Goal: Information Seeking & Learning: Learn about a topic

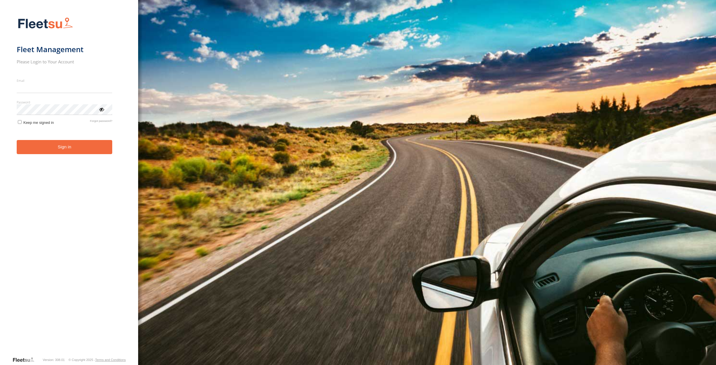
type input "**********"
click at [52, 158] on form "**********" at bounding box center [69, 185] width 105 height 342
click at [55, 149] on button "Sign in" at bounding box center [65, 147] width 96 height 14
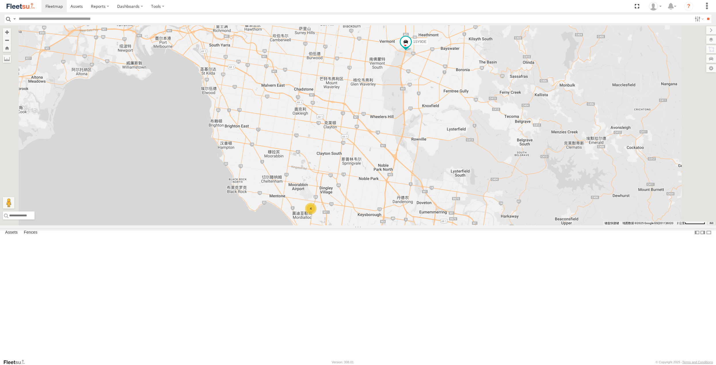
click at [0, 0] on div "1SY9DE" at bounding box center [0, 0] width 0 height 0
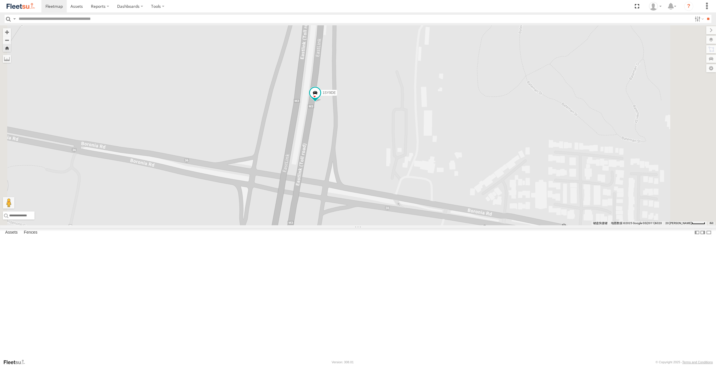
drag, startPoint x: 350, startPoint y: 186, endPoint x: 330, endPoint y: 170, distance: 25.3
click at [330, 170] on div "1SY9DE" at bounding box center [358, 125] width 716 height 200
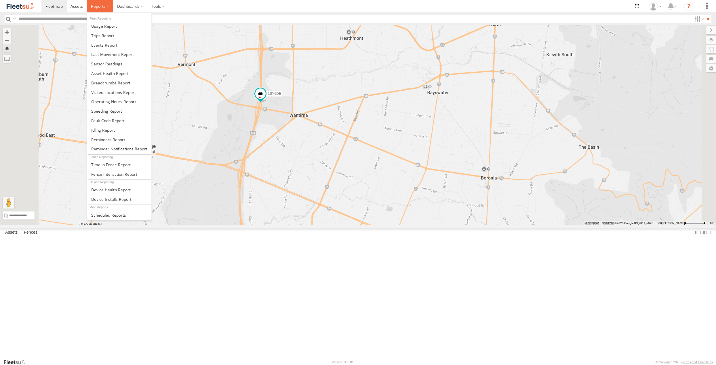
click at [96, 9] on label at bounding box center [100, 6] width 26 height 12
click at [106, 34] on span at bounding box center [102, 35] width 23 height 5
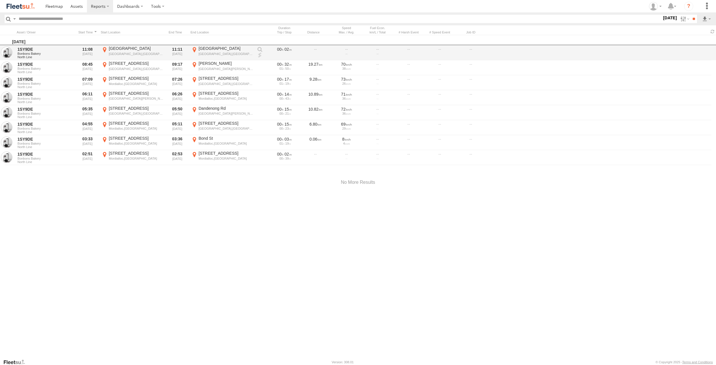
click at [259, 55] on link at bounding box center [260, 55] width 6 height 6
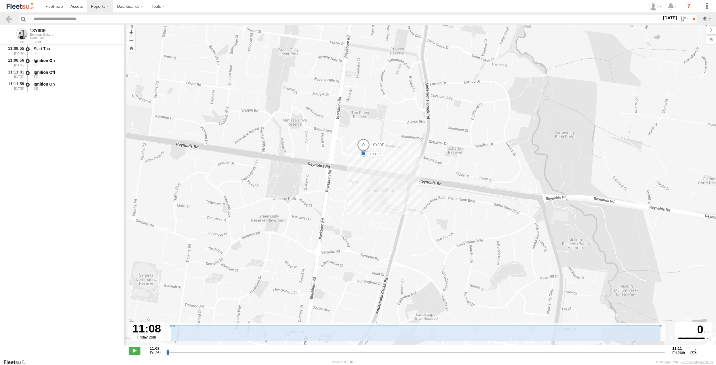
drag, startPoint x: 331, startPoint y: 196, endPoint x: 357, endPoint y: 161, distance: 43.0
click at [357, 161] on div "1SY9DE 11:11 Fri" at bounding box center [420, 188] width 592 height 326
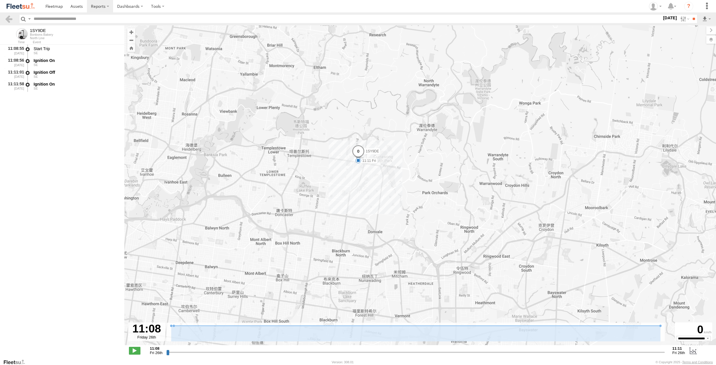
click at [668, 18] on label "[DATE]" at bounding box center [670, 18] width 16 height 6
click at [679, 19] on label at bounding box center [684, 19] width 12 height 8
click at [0, 0] on label at bounding box center [0, 0] width 0 height 0
click at [692, 18] on input "**" at bounding box center [694, 19] width 7 height 8
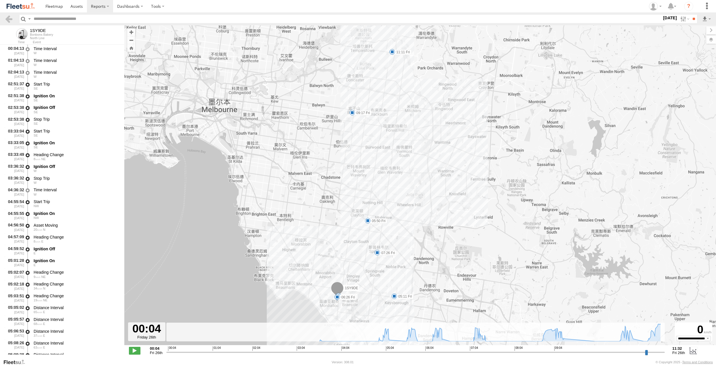
drag, startPoint x: 532, startPoint y: 139, endPoint x: 496, endPoint y: 125, distance: 38.4
click at [496, 125] on div "1SY9DE 02:53 Fri 03:36 Fri 04:59 Fri 05:11 Fri 05:50 Fri 06:26 Fri 07:26 Fri 09…" at bounding box center [420, 188] width 592 height 326
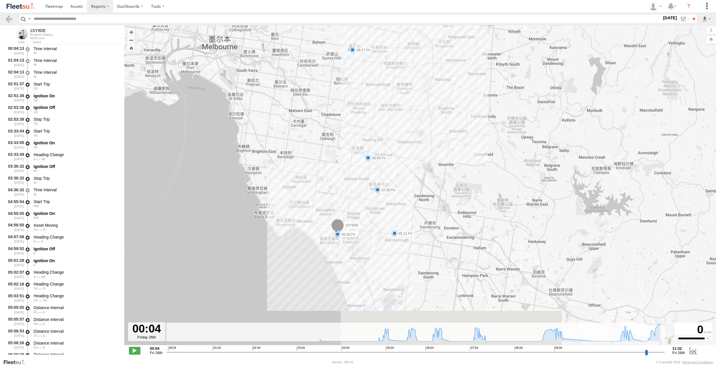
drag, startPoint x: 418, startPoint y: 229, endPoint x: 419, endPoint y: 166, distance: 63.3
click at [419, 166] on div "1SY9DE 02:53 Fri 03:36 Fri 04:59 Fri 05:11 Fri 05:50 Fri 06:26 Fri 07:26 Fri 09…" at bounding box center [420, 188] width 592 height 326
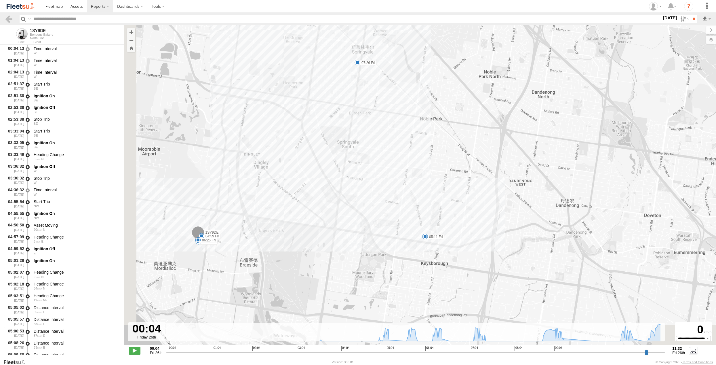
drag, startPoint x: 402, startPoint y: 204, endPoint x: 481, endPoint y: 105, distance: 126.3
click at [481, 105] on div "1SY9DE 02:53 Fri 03:36 Fri 04:59 Fri 05:11 Fri 05:50 Fri 06:26 Fri 07:26 Fri 09…" at bounding box center [420, 188] width 592 height 326
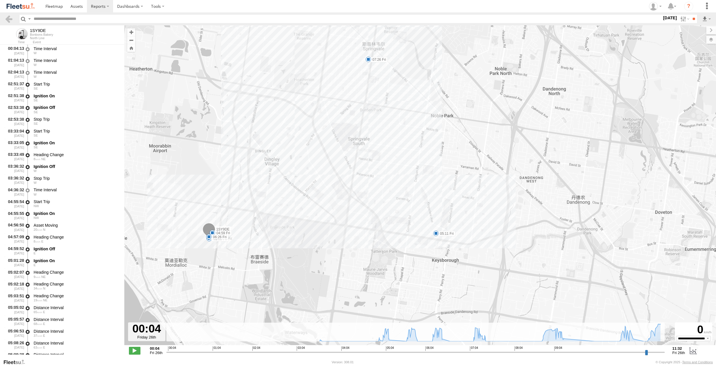
drag, startPoint x: 238, startPoint y: 242, endPoint x: 284, endPoint y: 215, distance: 53.5
click at [284, 215] on div "1SY9DE 02:53 Fri 03:36 Fri 04:59 Fri 05:11 Fri 05:50 Fri 06:26 Fri 07:26 Fri 09…" at bounding box center [420, 188] width 592 height 326
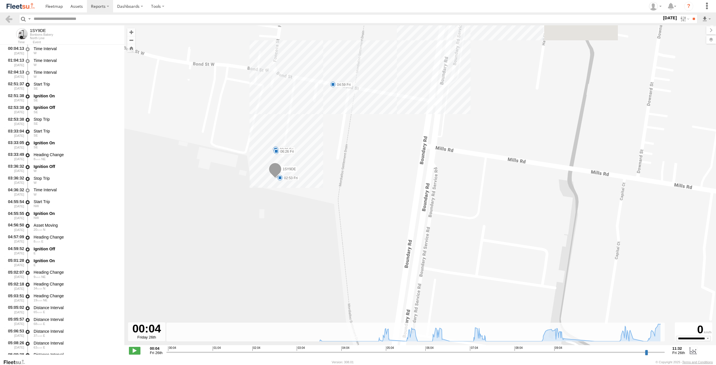
drag, startPoint x: 217, startPoint y: 164, endPoint x: 389, endPoint y: 287, distance: 210.7
click at [389, 287] on div "1SY9DE 02:53 Fri 03:36 Fri 04:59 Fri 05:11 Fri 05:50 Fri 06:26 Fri 07:26 Fri 09…" at bounding box center [420, 188] width 592 height 326
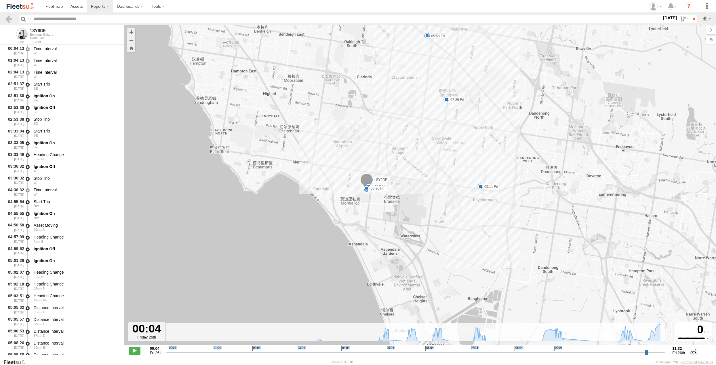
click at [166, 351] on div "00:04 Fri 26th Created with Highcharts 6.0.7 Highcharts.com 00:04 01:04 02:04 0…" at bounding box center [420, 350] width 583 height 9
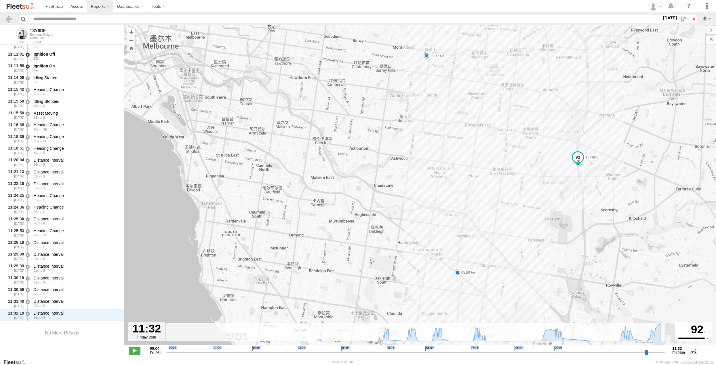
drag, startPoint x: 167, startPoint y: 351, endPoint x: 691, endPoint y: 371, distance: 524.0
click at [665, 355] on input "range" at bounding box center [415, 351] width 499 height 5
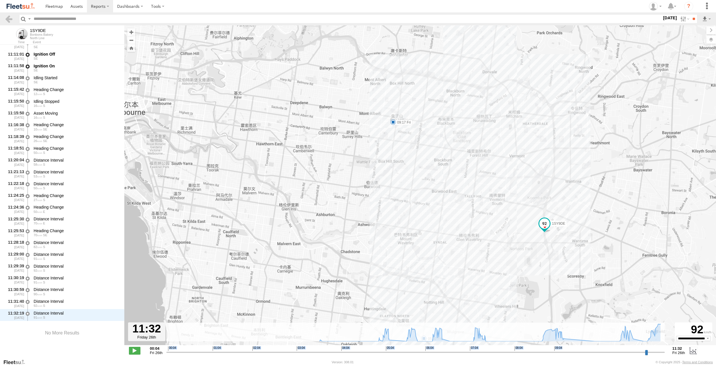
drag, startPoint x: 610, startPoint y: 281, endPoint x: 563, endPoint y: 161, distance: 128.9
click at [563, 161] on div "1SY9DE 02:53 Fri 03:36 Fri 04:59 Fri 05:11 Fri 05:50 Fri 06:26 Fri 07:26 Fri 09…" at bounding box center [420, 188] width 592 height 326
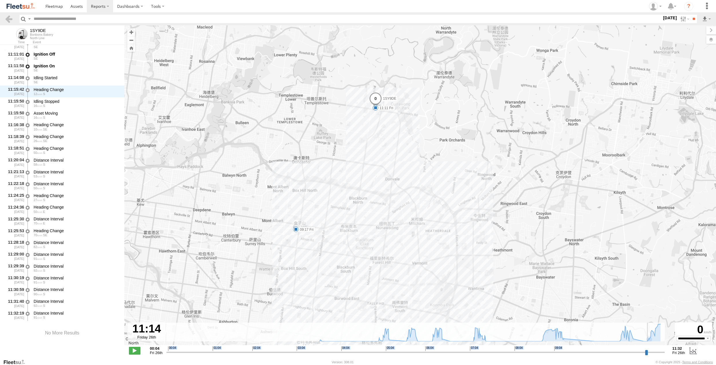
drag, startPoint x: 664, startPoint y: 352, endPoint x: 651, endPoint y: 349, distance: 13.5
type input "**********"
click at [651, 349] on input "range" at bounding box center [415, 351] width 499 height 5
click at [8, 18] on link at bounding box center [9, 19] width 8 height 8
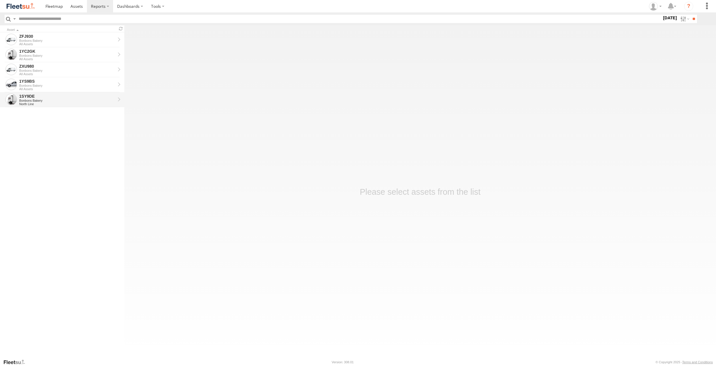
click at [71, 98] on div "1SY9DE" at bounding box center [67, 96] width 96 height 5
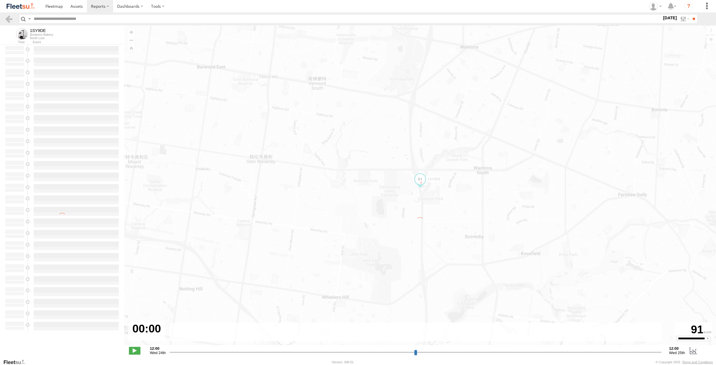
type input "**********"
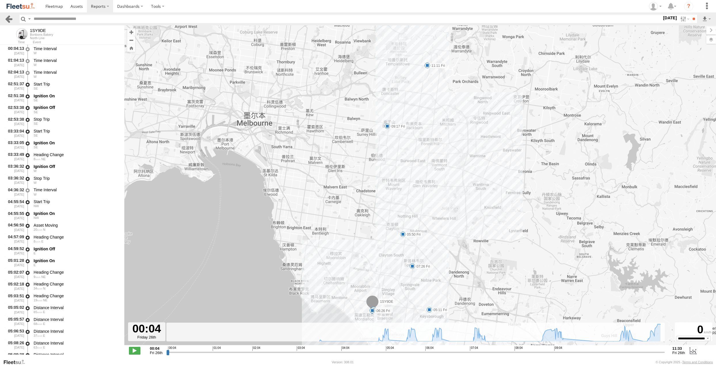
click at [6, 17] on link at bounding box center [9, 19] width 8 height 8
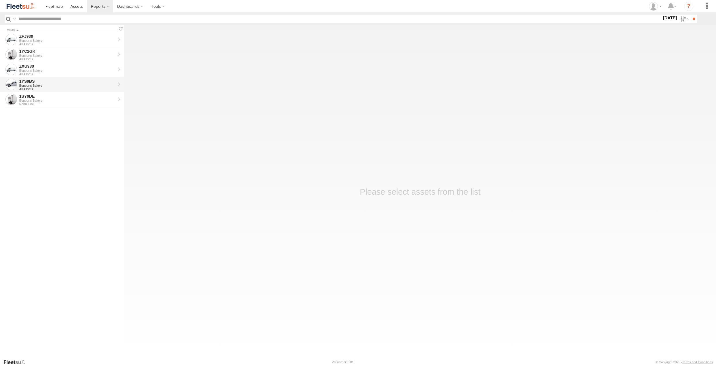
click at [54, 83] on div "1YS9BS" at bounding box center [67, 81] width 96 height 5
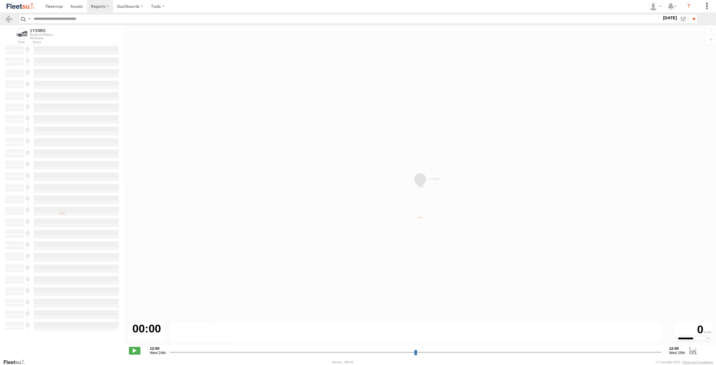
type input "**********"
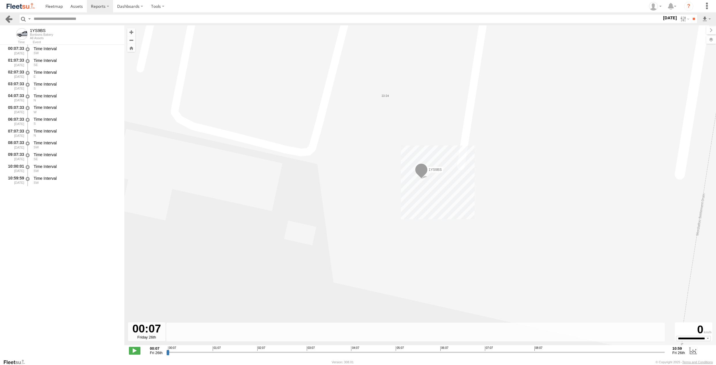
click at [7, 18] on link at bounding box center [9, 19] width 8 height 8
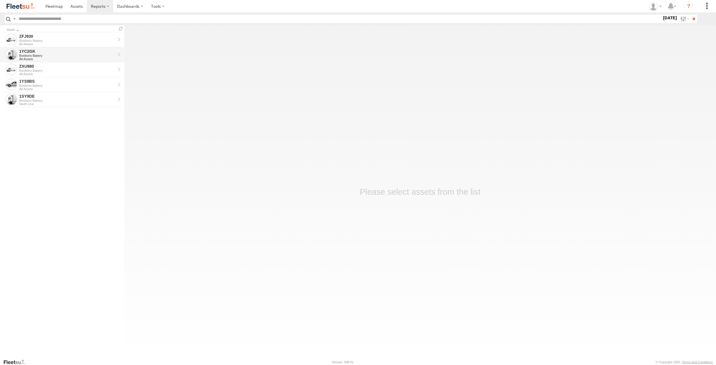
click at [47, 55] on div "Bonbons Bakery" at bounding box center [67, 55] width 96 height 3
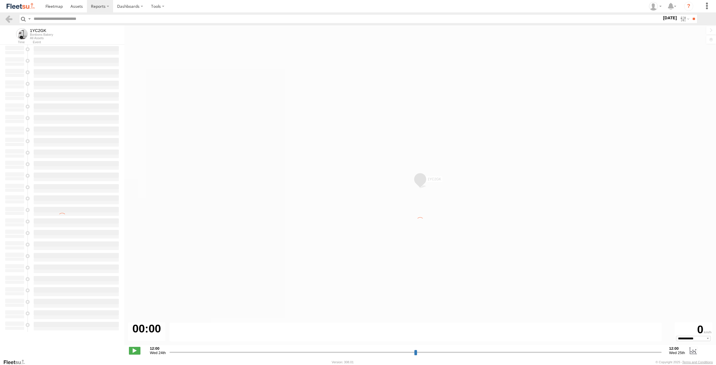
type input "**********"
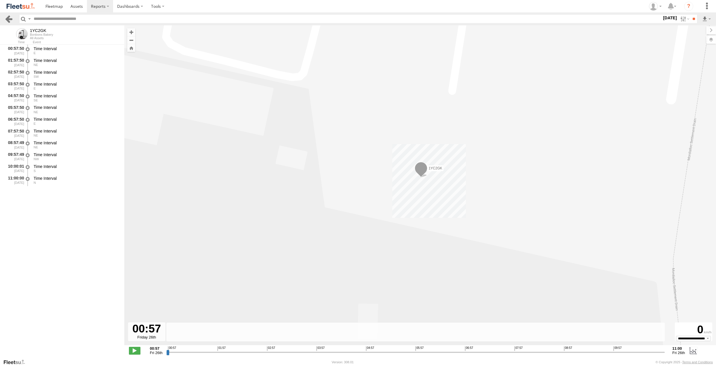
click at [11, 17] on link at bounding box center [9, 19] width 8 height 8
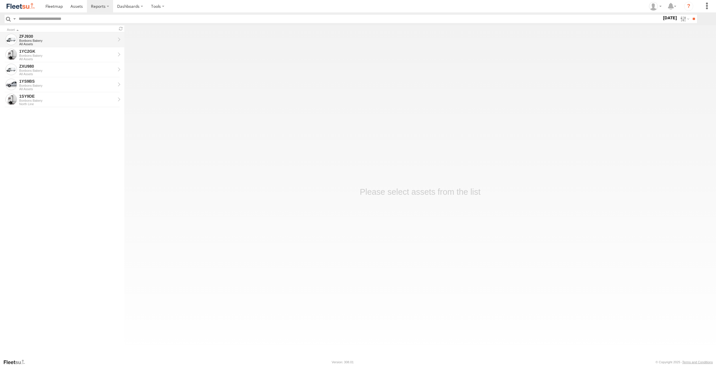
click at [70, 40] on div "Bonbons Bakery" at bounding box center [67, 40] width 96 height 3
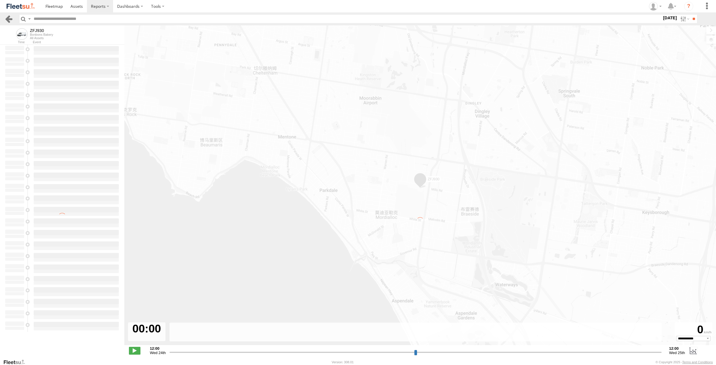
type input "**********"
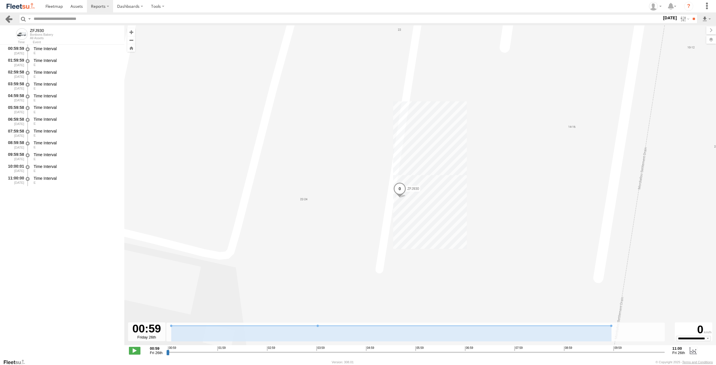
click at [6, 17] on link at bounding box center [9, 19] width 8 height 8
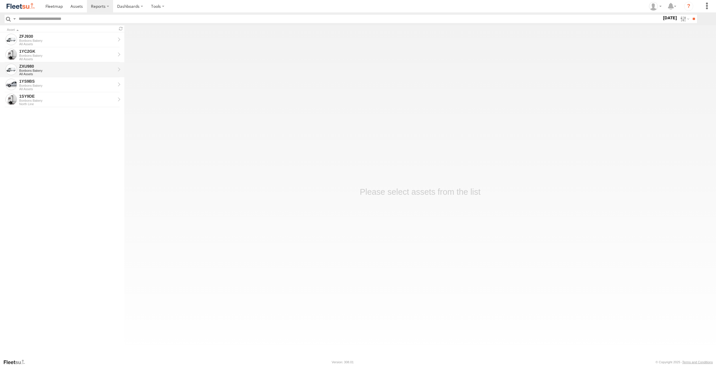
click at [61, 69] on div "ZXU980" at bounding box center [67, 66] width 96 height 5
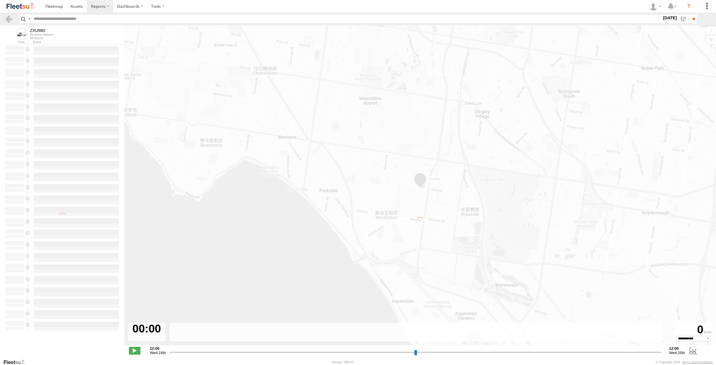
type input "**********"
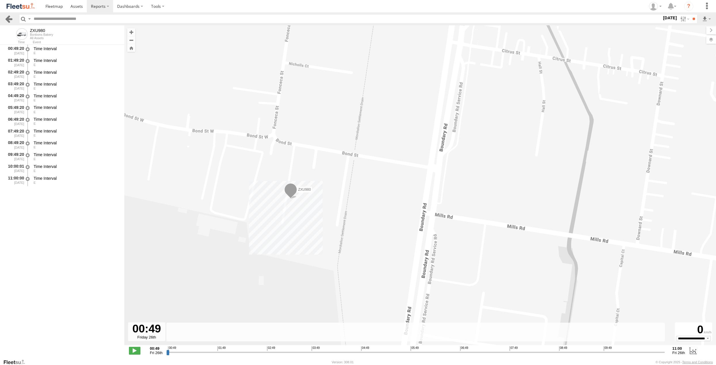
click at [10, 16] on link at bounding box center [9, 19] width 8 height 8
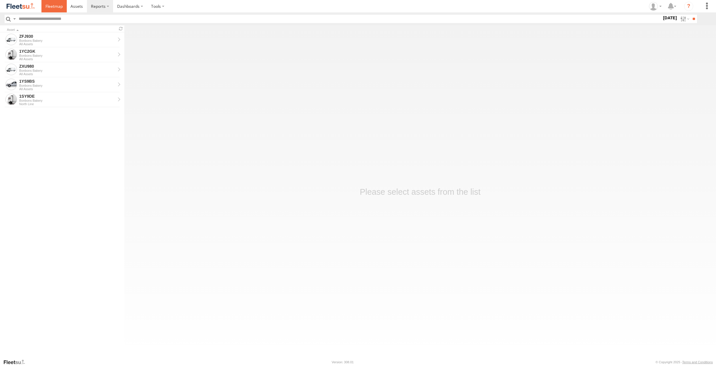
click at [57, 8] on span at bounding box center [53, 5] width 17 height 5
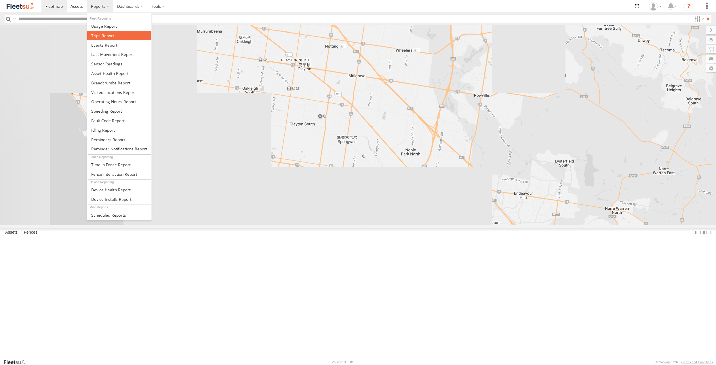
click at [109, 35] on span at bounding box center [102, 35] width 23 height 5
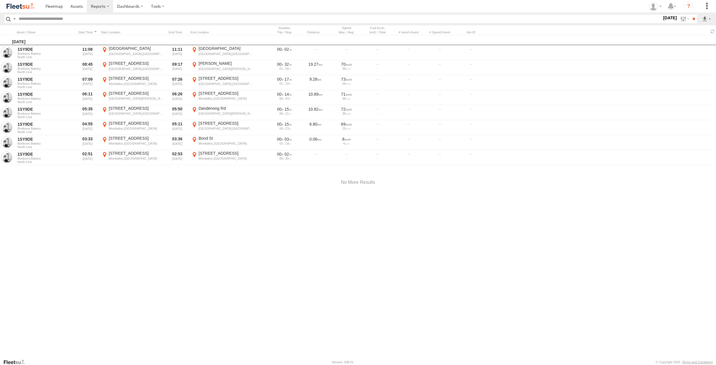
click at [25, 4] on img at bounding box center [21, 6] width 30 height 8
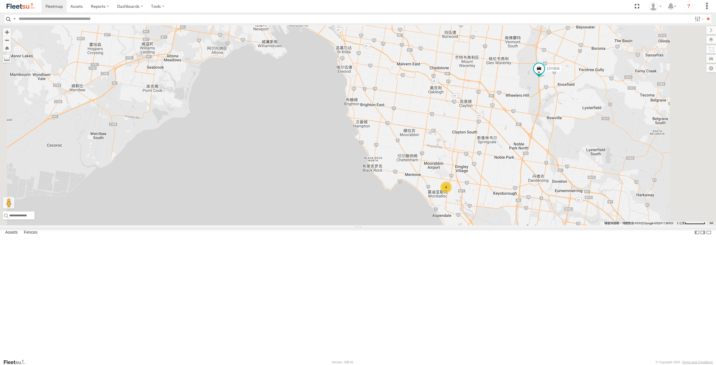
click at [0, 0] on div "All Assets" at bounding box center [0, 0] width 0 height 0
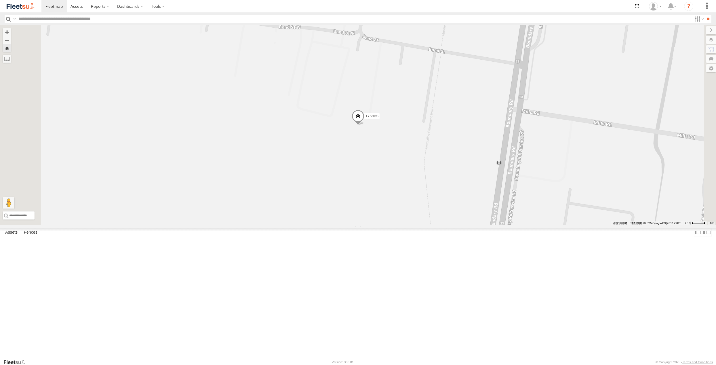
click at [0, 0] on div "1YC2GK" at bounding box center [0, 0] width 0 height 0
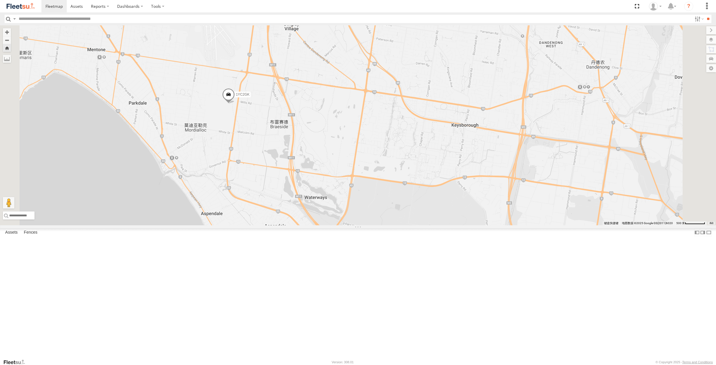
click at [0, 0] on div "1SY9DE" at bounding box center [0, 0] width 0 height 0
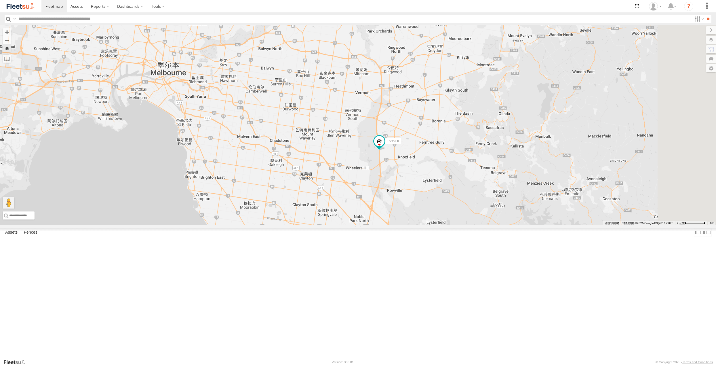
drag, startPoint x: 522, startPoint y: 111, endPoint x: 515, endPoint y: 164, distance: 52.8
click at [515, 164] on div "1SY9DE" at bounding box center [358, 125] width 716 height 200
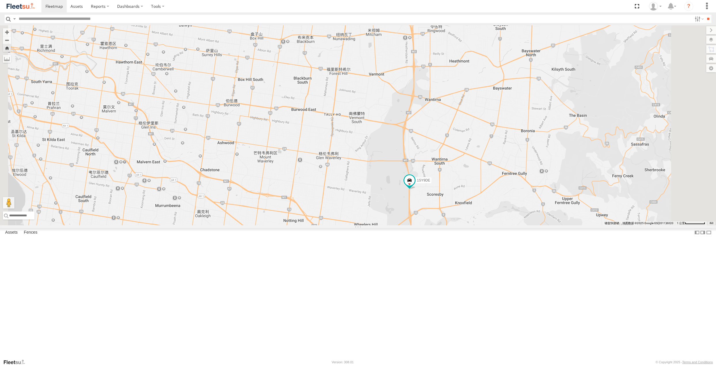
drag, startPoint x: 404, startPoint y: 107, endPoint x: 405, endPoint y: 154, distance: 47.2
click at [405, 154] on div "1SY9DE" at bounding box center [358, 125] width 716 height 200
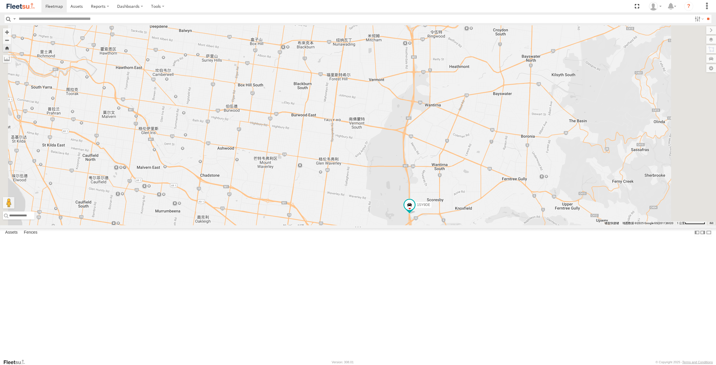
click at [0, 0] on div "1SY9DE" at bounding box center [0, 0] width 0 height 0
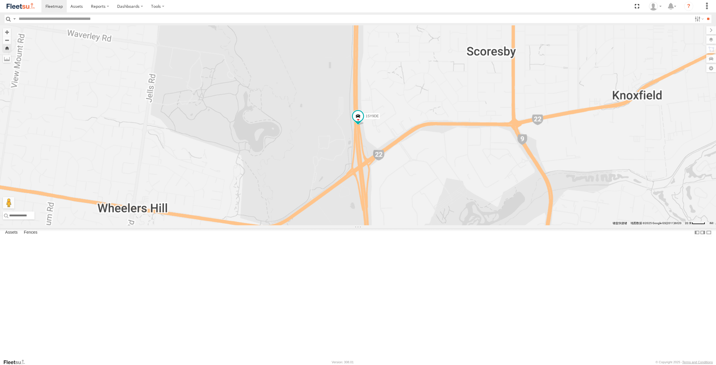
click at [0, 0] on span at bounding box center [0, 0] width 0 height 0
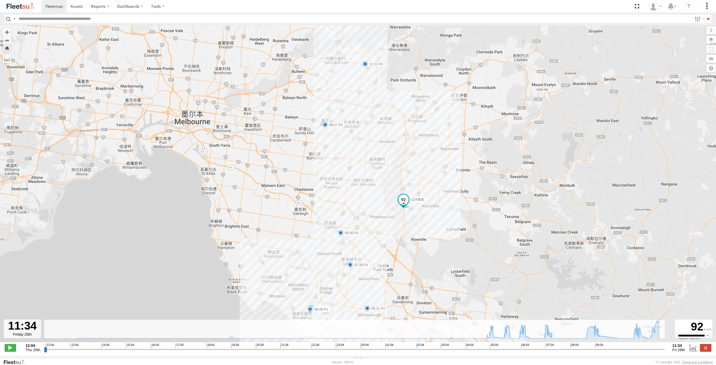
drag, startPoint x: 46, startPoint y: 352, endPoint x: 626, endPoint y: 289, distance: 584.1
click at [665, 352] on input "range" at bounding box center [354, 348] width 621 height 5
drag, startPoint x: 663, startPoint y: 353, endPoint x: 570, endPoint y: 251, distance: 137.7
type input "**********"
click at [651, 349] on input "range" at bounding box center [354, 348] width 621 height 5
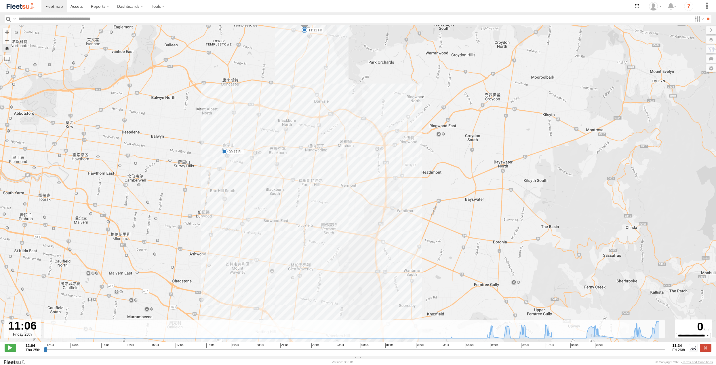
drag, startPoint x: 424, startPoint y: 99, endPoint x: 520, endPoint y: 206, distance: 143.7
click at [520, 206] on div "1SY9DE 02:53 Fri 03:36 Fri 04:59 Fri 05:11 Fri 05:50 Fri 06:26 Fri 07:26 Fri 09…" at bounding box center [358, 186] width 716 height 323
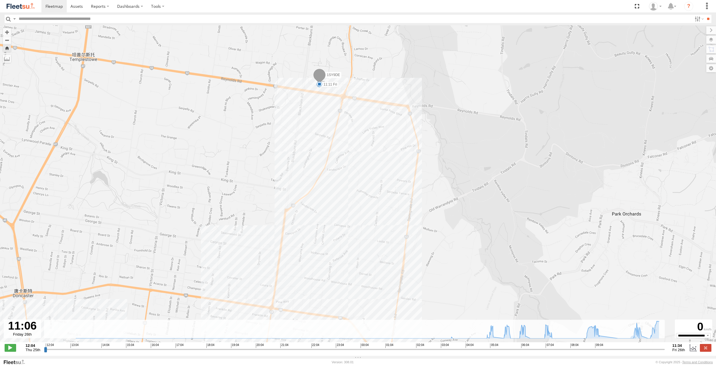
drag, startPoint x: 421, startPoint y: 109, endPoint x: 525, endPoint y: 221, distance: 153.4
click at [525, 222] on div "1SY9DE 02:53 Fri 03:36 Fri 04:59 Fri 05:11 Fri 05:50 Fri 06:26 Fri 07:26 Fri 09…" at bounding box center [358, 186] width 716 height 323
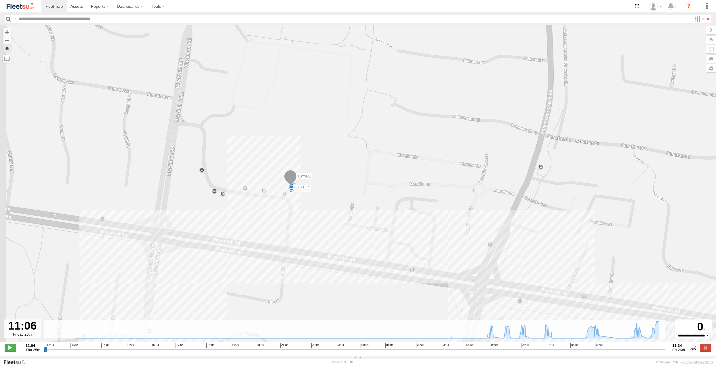
drag, startPoint x: 402, startPoint y: 214, endPoint x: 437, endPoint y: 159, distance: 64.8
click at [437, 159] on div "1SY9DE 02:53 Fri 03:36 Fri 04:59 Fri 05:11 Fri 05:50 Fri 06:26 Fri 07:26 Fri 09…" at bounding box center [358, 186] width 716 height 323
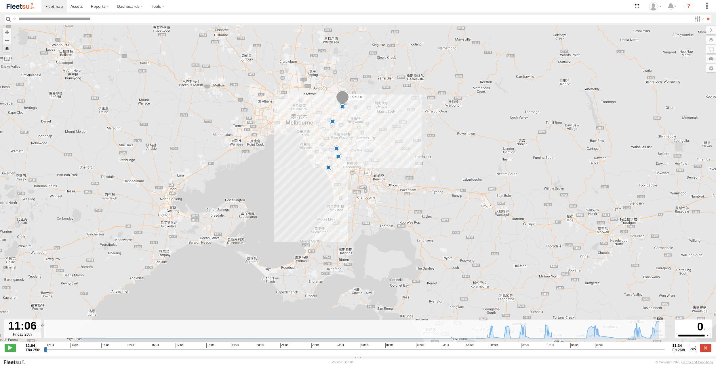
drag, startPoint x: 446, startPoint y: 180, endPoint x: 403, endPoint y: 154, distance: 49.8
click at [403, 154] on div "1SY9DE 05:50 Fri 07:26 Fri 09:17 Fri 10:54 Fri 11:11 Fri 5" at bounding box center [358, 186] width 716 height 323
